Goal: Task Accomplishment & Management: Manage account settings

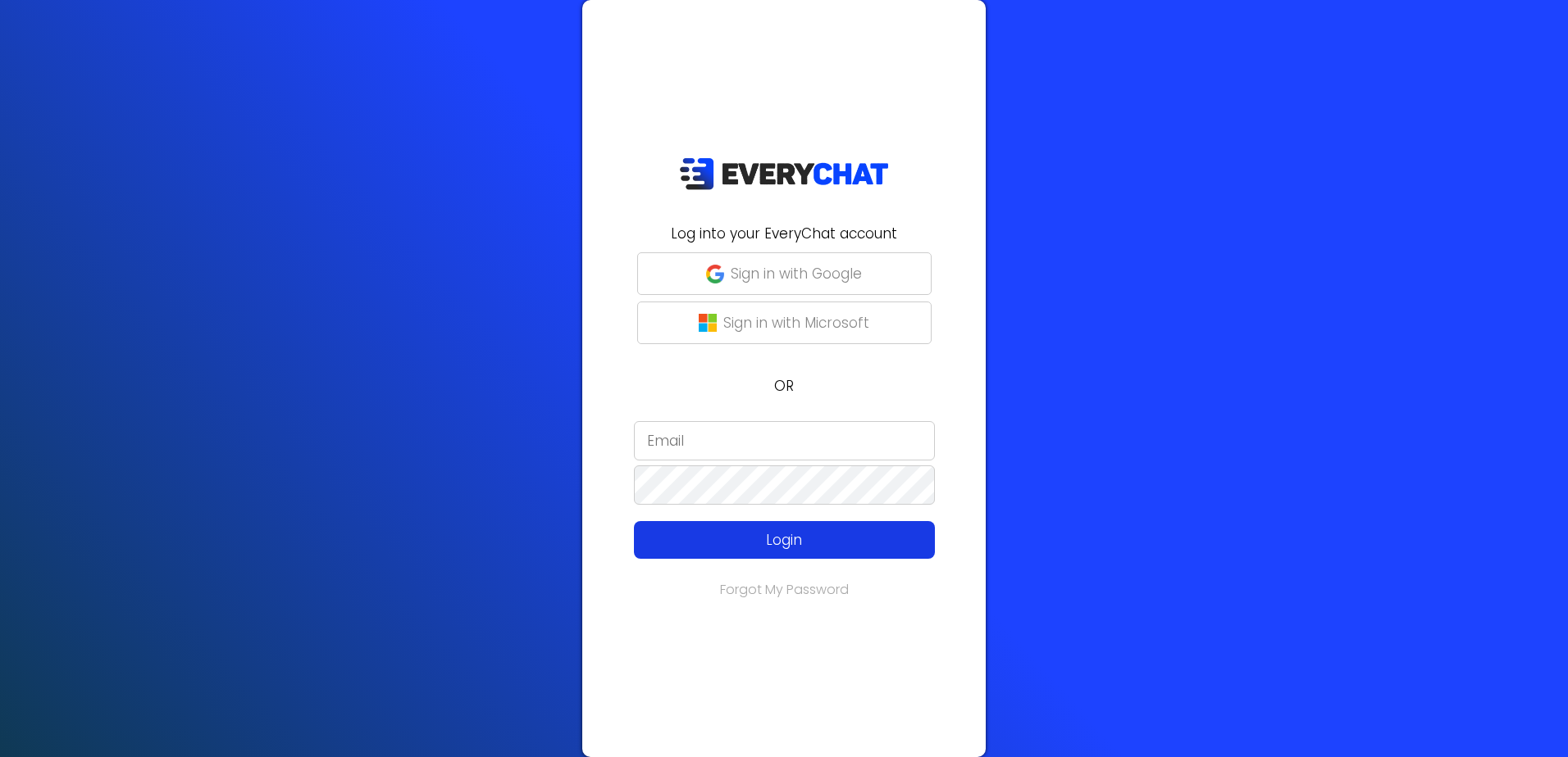
type input "[PERSON_NAME][EMAIL_ADDRESS][DOMAIN_NAME]"
click at [881, 552] on button "Login" at bounding box center [784, 540] width 301 height 38
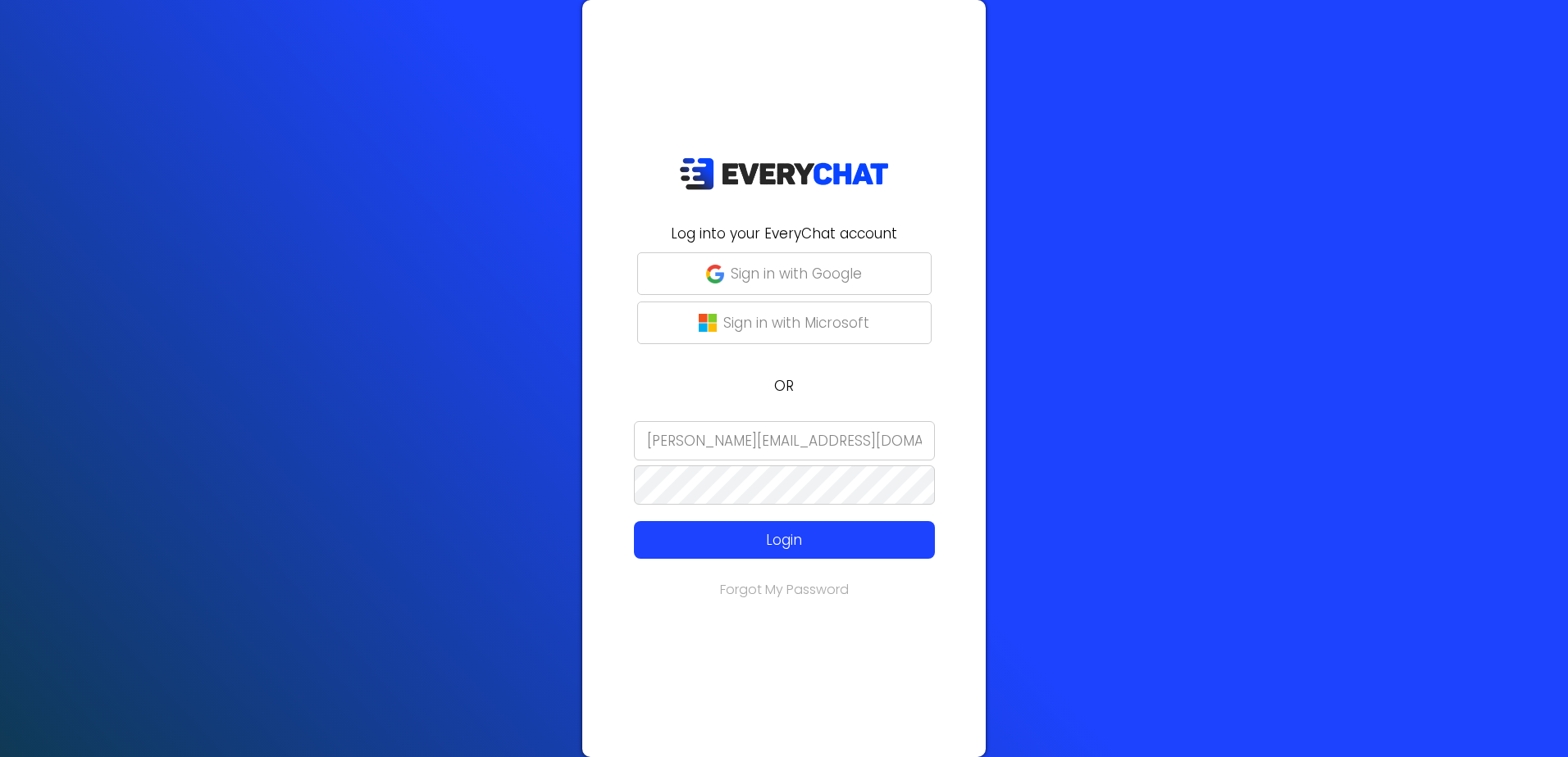
click at [803, 437] on input "[PERSON_NAME][EMAIL_ADDRESS][DOMAIN_NAME]" at bounding box center [784, 441] width 301 height 39
drag, startPoint x: 812, startPoint y: 437, endPoint x: 567, endPoint y: 431, distance: 245.1
click at [567, 431] on div "Log into your EveryChat account Sign in with Google Sign in with Microsoft OR a…" at bounding box center [784, 378] width 1568 height 757
type input "Anna_M"
click at [540, 456] on div "Log into your EveryChat account Sign in with Google Sign in with Microsoft OR A…" at bounding box center [784, 378] width 1568 height 757
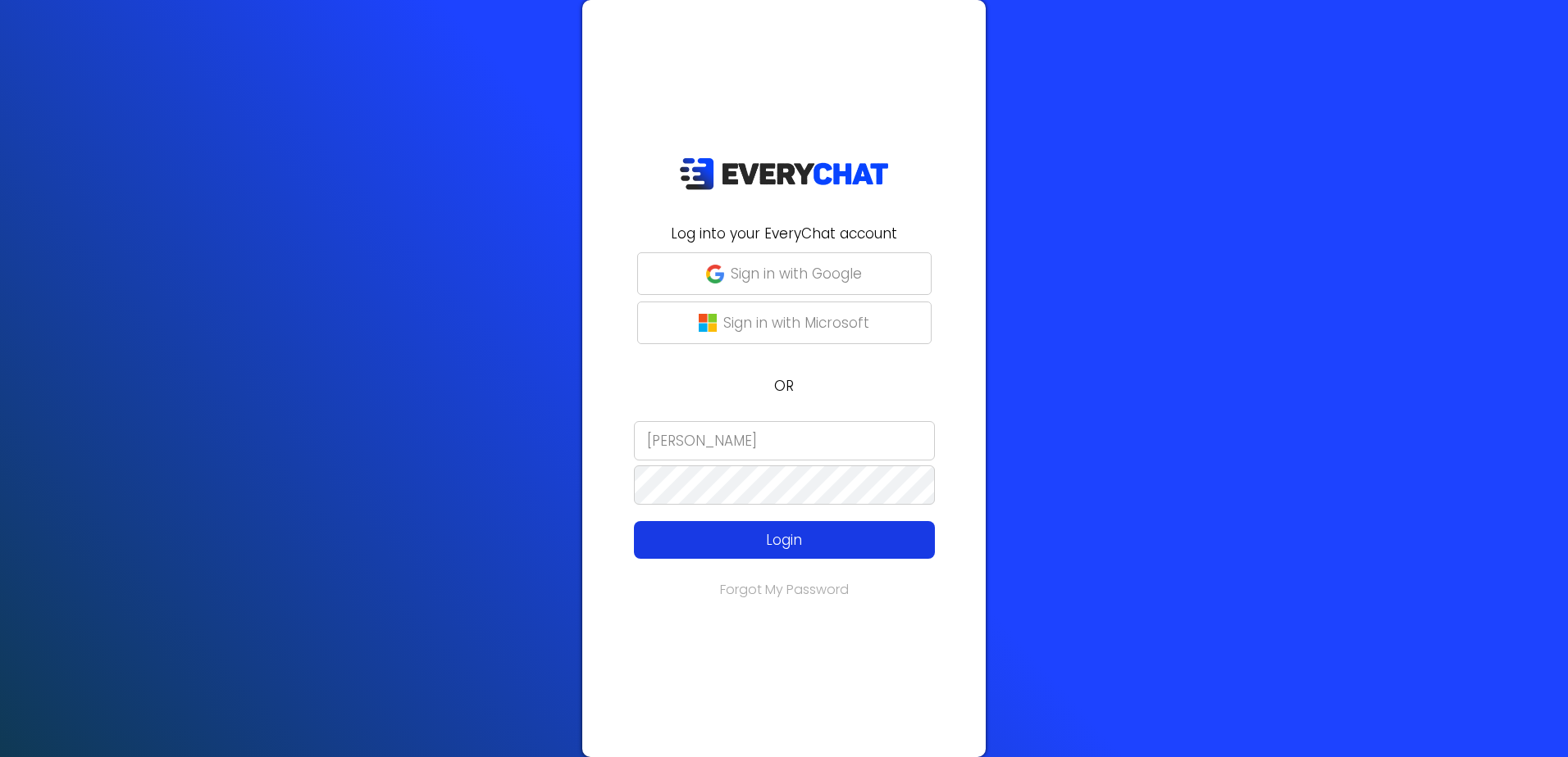
click at [674, 533] on p "Login" at bounding box center [784, 540] width 240 height 21
click at [687, 530] on p "Login" at bounding box center [784, 540] width 240 height 21
click at [786, 530] on p "Login" at bounding box center [784, 540] width 240 height 21
type input "[PERSON_NAME][EMAIL_ADDRESS][DOMAIN_NAME]"
click at [765, 548] on p "Login" at bounding box center [784, 540] width 240 height 21
